Goal: Navigation & Orientation: Locate item on page

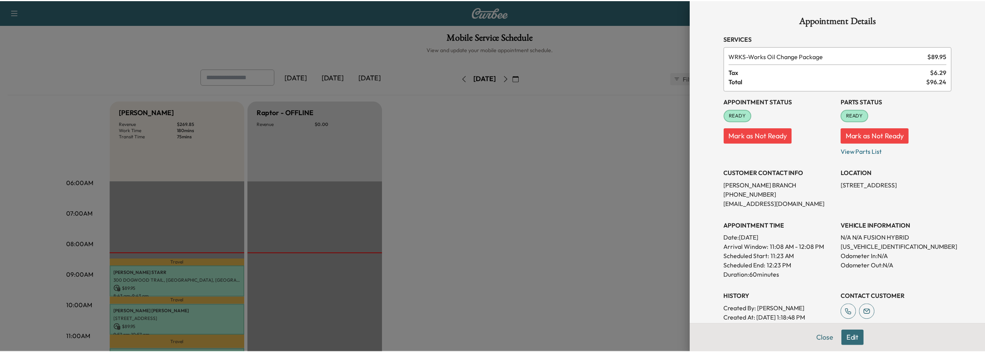
scroll to position [77, 0]
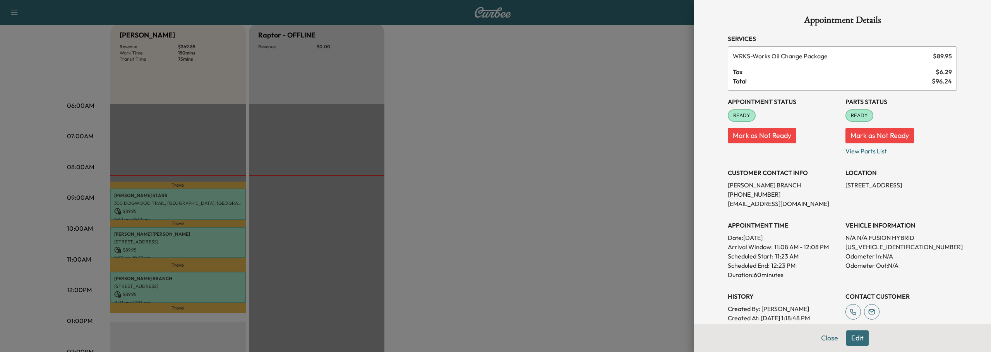
click at [826, 337] on button "Close" at bounding box center [829, 338] width 27 height 15
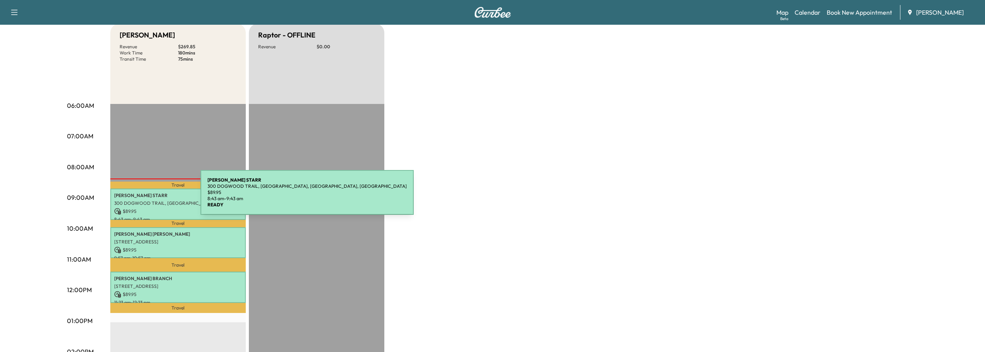
click at [142, 197] on p "[PERSON_NAME]" at bounding box center [178, 196] width 128 height 6
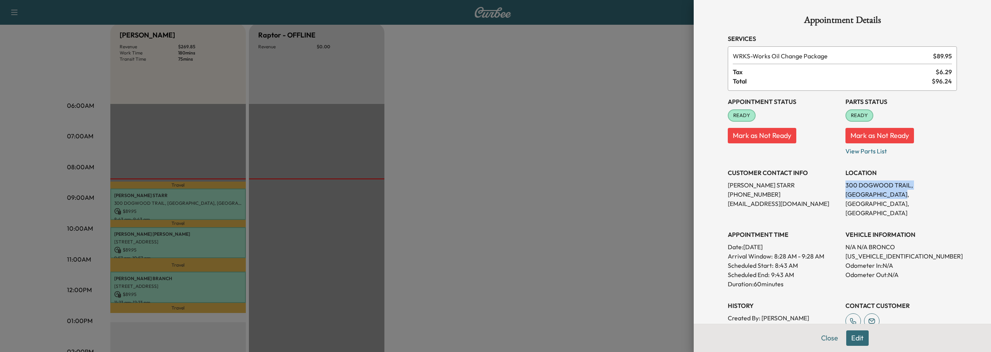
drag, startPoint x: 840, startPoint y: 184, endPoint x: 873, endPoint y: 192, distance: 34.6
click at [873, 192] on p "300 DOGWOOD TRAIL, [GEOGRAPHIC_DATA], [GEOGRAPHIC_DATA], [GEOGRAPHIC_DATA]" at bounding box center [900, 199] width 111 height 37
copy p "300 DOGWOOD TRAIL, [GEOGRAPHIC_DATA], [GEOGRAPHIC_DATA], [GEOGRAPHIC_DATA]"
click at [822, 335] on button "Close" at bounding box center [829, 338] width 27 height 15
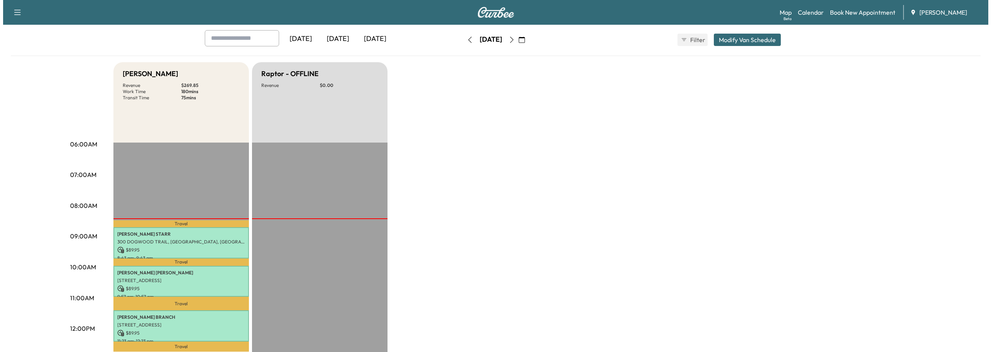
scroll to position [0, 0]
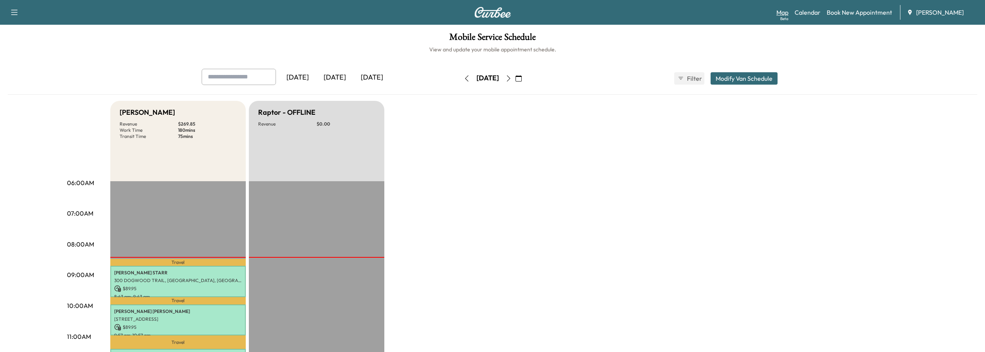
click at [785, 12] on link "Map Beta" at bounding box center [782, 12] width 12 height 9
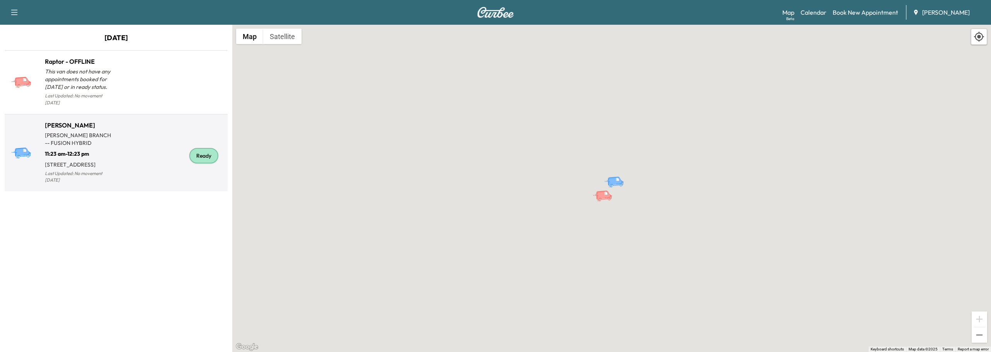
click at [200, 148] on div "Ready" at bounding box center [203, 155] width 29 height 15
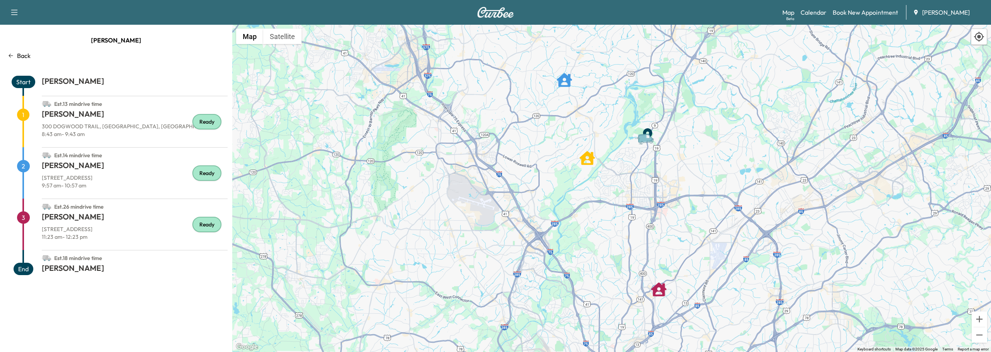
click at [204, 124] on div "Ready" at bounding box center [206, 121] width 29 height 15
click at [175, 124] on p "300 DOGWOOD TRAIL, [GEOGRAPHIC_DATA], [GEOGRAPHIC_DATA]" at bounding box center [135, 127] width 186 height 8
click at [281, 41] on button "Satellite" at bounding box center [282, 36] width 38 height 15
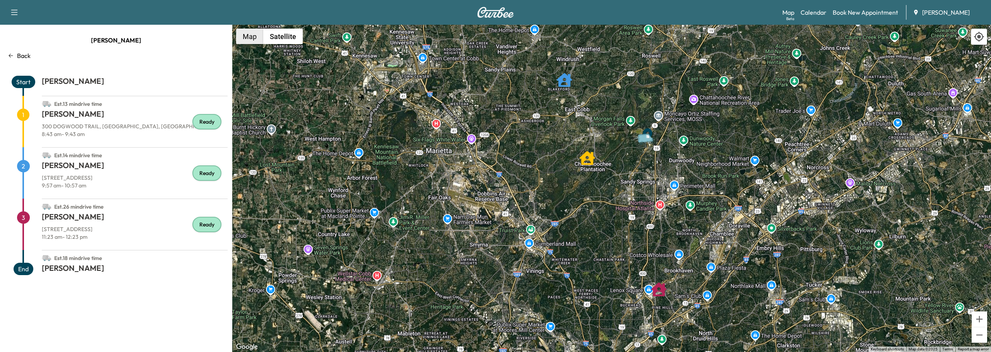
click at [251, 39] on button "Map" at bounding box center [249, 36] width 27 height 15
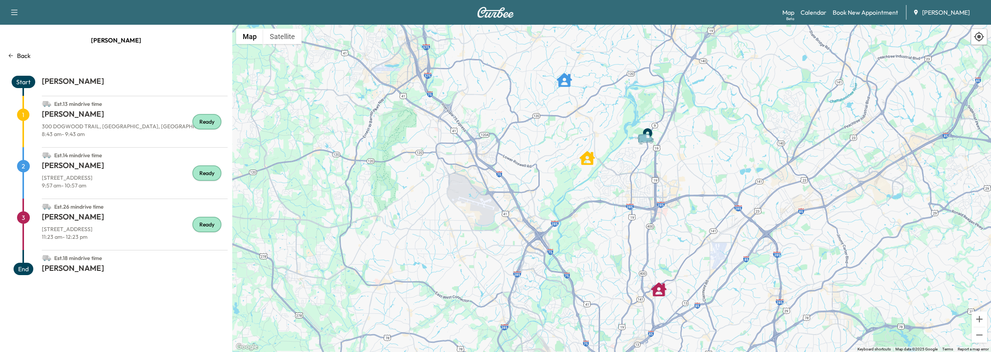
click at [200, 121] on div "Ready" at bounding box center [206, 121] width 29 height 15
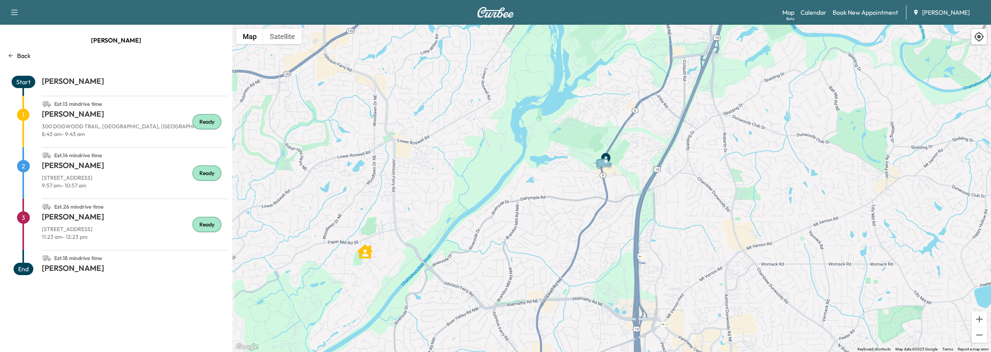
drag, startPoint x: 644, startPoint y: 152, endPoint x: 582, endPoint y: 272, distance: 135.7
click at [582, 274] on div "To activate drag with keyboard, press Alt + Enter. Once in keyboard drag state,…" at bounding box center [611, 189] width 758 height 328
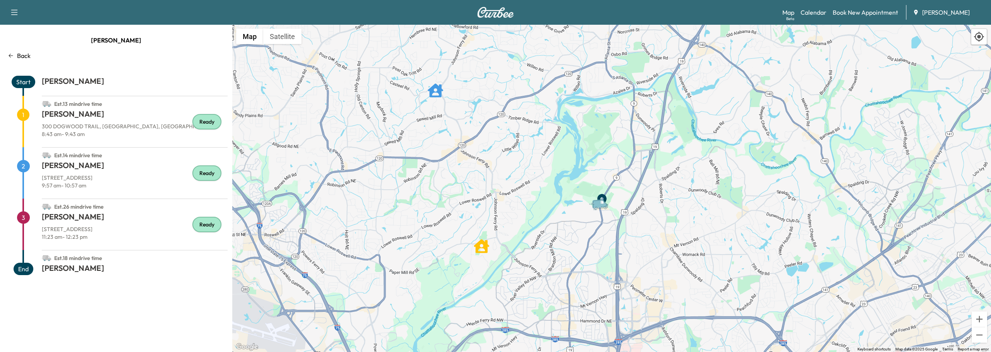
click at [599, 208] on icon "Van" at bounding box center [601, 205] width 27 height 14
click at [600, 205] on icon "Van" at bounding box center [600, 203] width 16 height 9
click at [213, 121] on div "Ready" at bounding box center [206, 121] width 29 height 15
click at [977, 39] on icon at bounding box center [978, 36] width 11 height 11
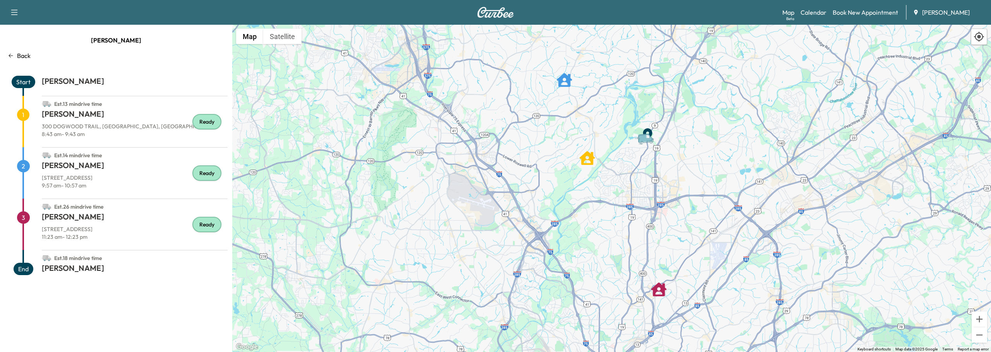
click at [978, 33] on icon at bounding box center [978, 37] width 10 height 10
click at [207, 121] on div "Ready" at bounding box center [206, 121] width 29 height 15
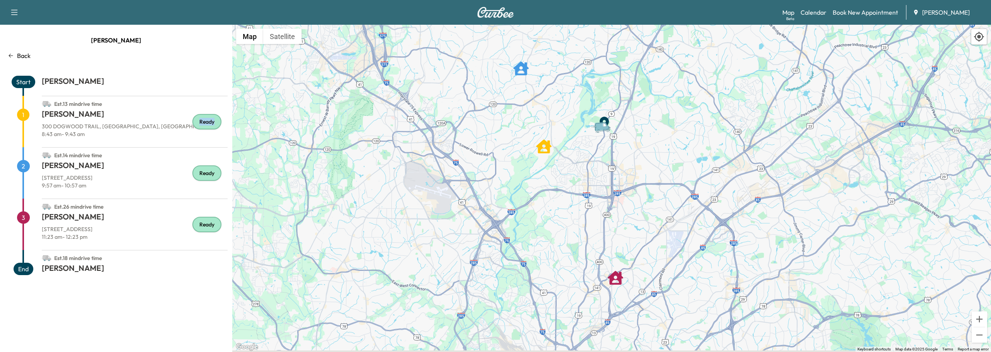
drag, startPoint x: 646, startPoint y: 141, endPoint x: 602, endPoint y: 129, distance: 45.6
click at [602, 129] on icon "Van" at bounding box center [602, 126] width 16 height 9
click at [541, 149] on icon "JOHN STARR" at bounding box center [543, 146] width 15 height 15
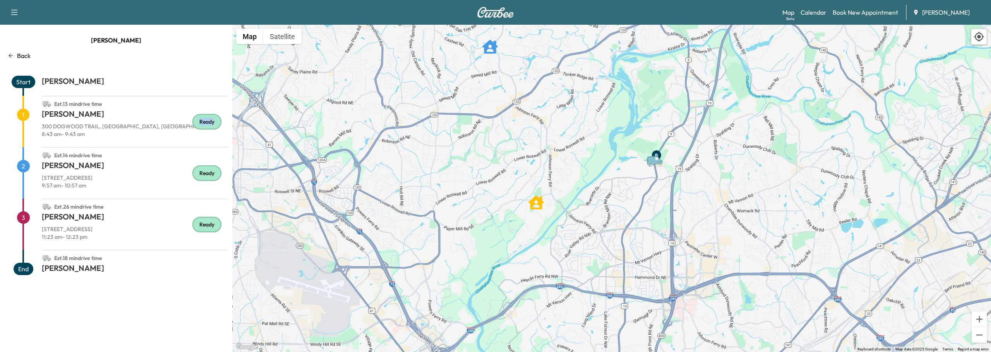
drag, startPoint x: 576, startPoint y: 156, endPoint x: 563, endPoint y: 217, distance: 61.7
click at [563, 217] on div "To activate drag with keyboard, press Alt + Enter. Once in keyboard drag state,…" at bounding box center [611, 189] width 758 height 328
